Goal: Transaction & Acquisition: Purchase product/service

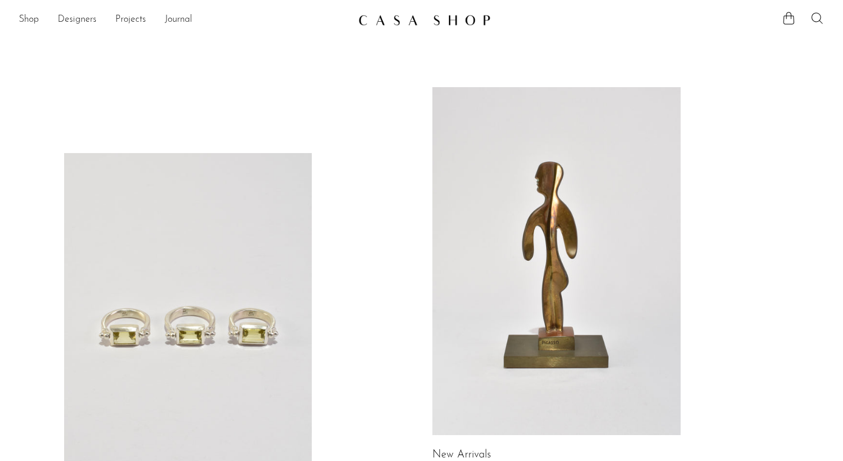
click at [817, 15] on icon at bounding box center [817, 18] width 14 height 14
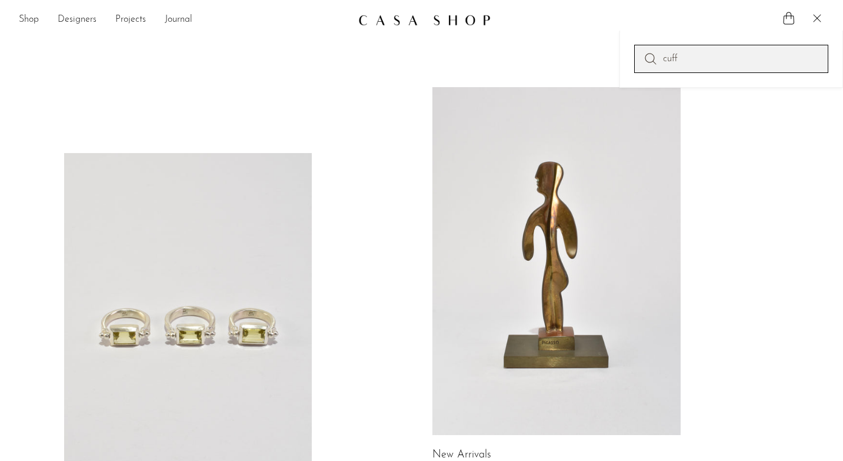
type input "cuff"
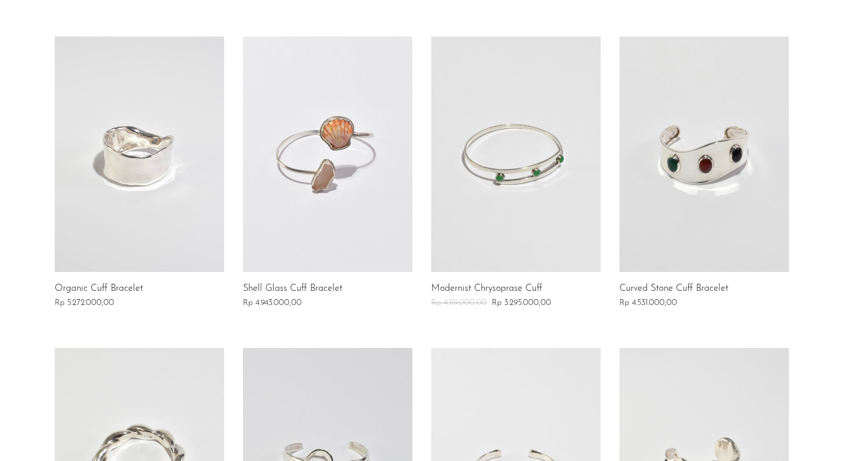
scroll to position [248, 0]
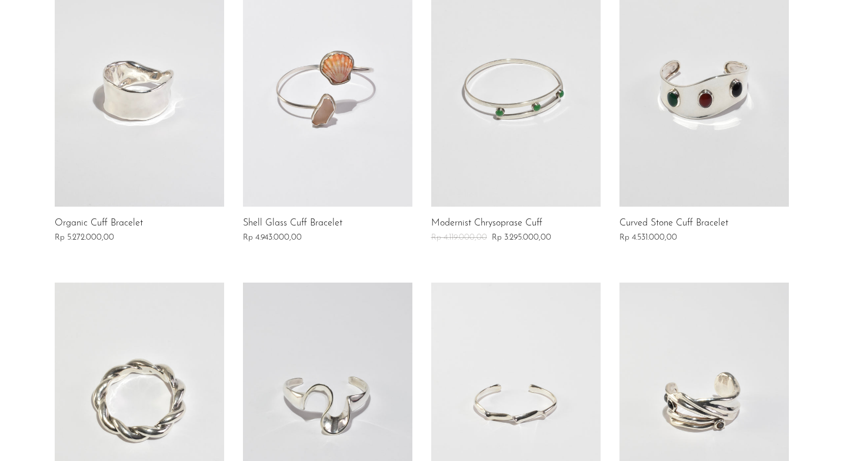
click at [441, 124] on link at bounding box center [515, 88] width 169 height 235
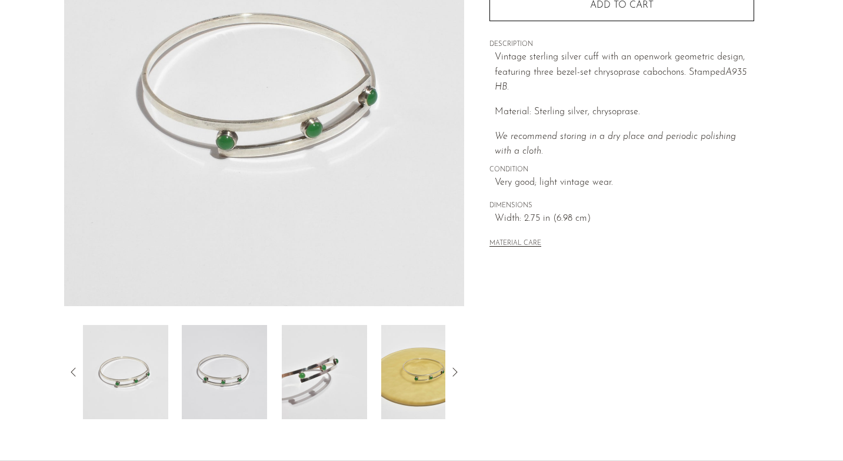
scroll to position [305, 0]
